Goal: Task Accomplishment & Management: Manage account settings

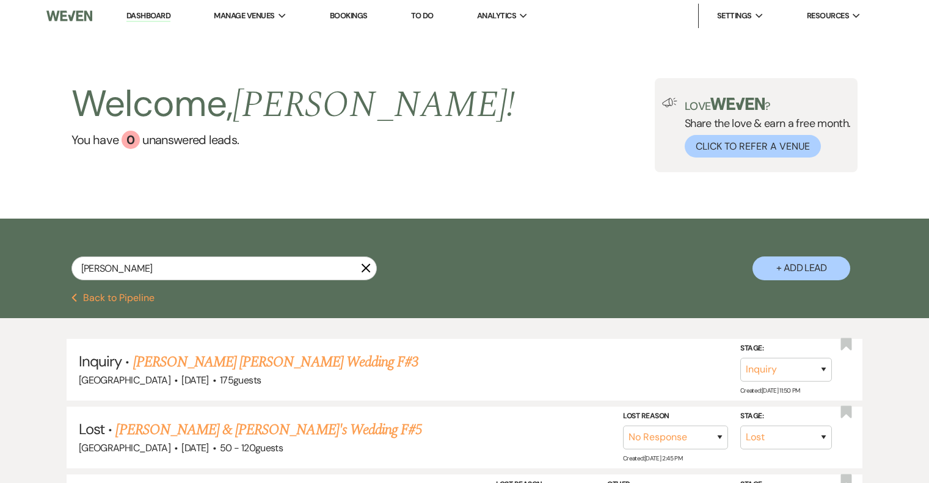
select select "8"
select select "5"
select select "8"
select select "1"
select select "8"
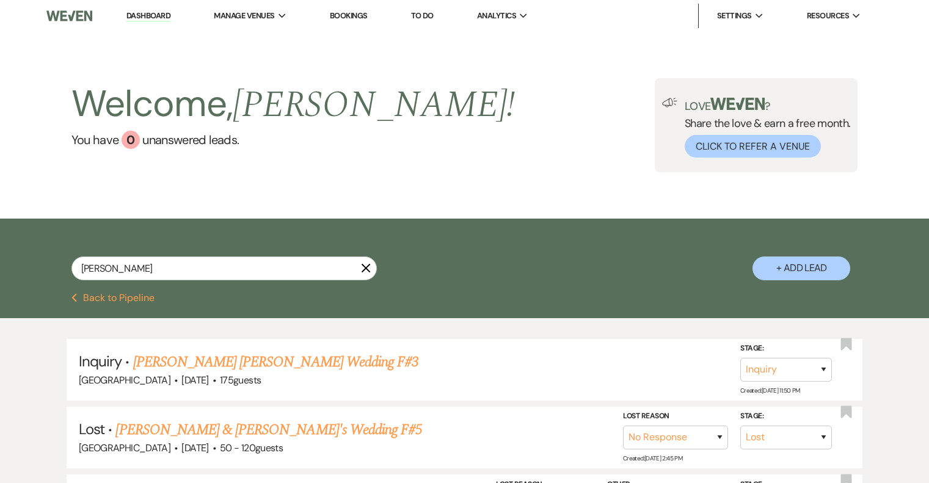
select select "5"
select select "8"
select select "5"
click at [228, 23] on li "Manage Venues [GEOGRAPHIC_DATA]" at bounding box center [250, 16] width 85 height 24
click at [275, 37] on li "[GEOGRAPHIC_DATA]" at bounding box center [275, 40] width 110 height 12
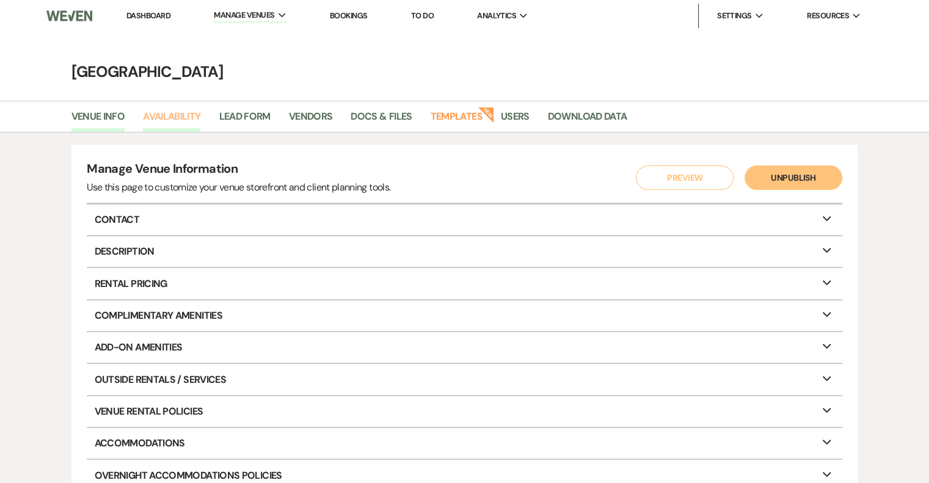
click at [169, 115] on link "Availability" at bounding box center [171, 120] width 57 height 23
select select "2"
select select "2026"
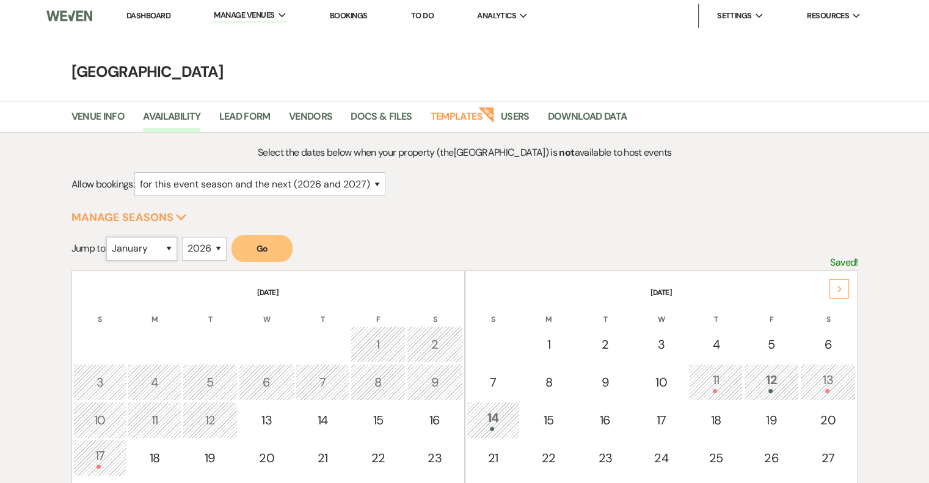
click at [167, 241] on select "January February March April May June July August September October November De…" at bounding box center [141, 249] width 71 height 24
select select "5"
click at [109, 237] on select "January February March April May June July August September October November De…" at bounding box center [141, 249] width 71 height 24
click at [266, 248] on button "Go" at bounding box center [261, 248] width 61 height 27
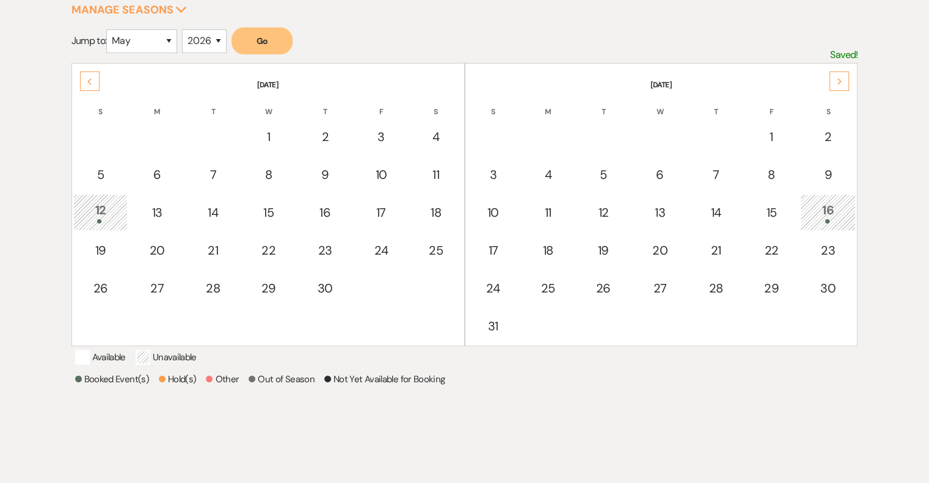
click at [838, 215] on div "16" at bounding box center [828, 212] width 43 height 23
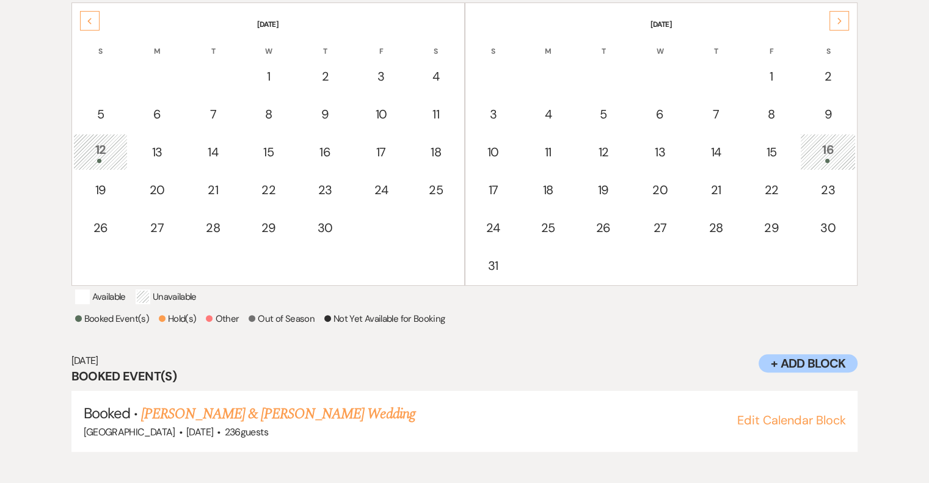
scroll to position [272, 0]
